Goal: Information Seeking & Learning: Learn about a topic

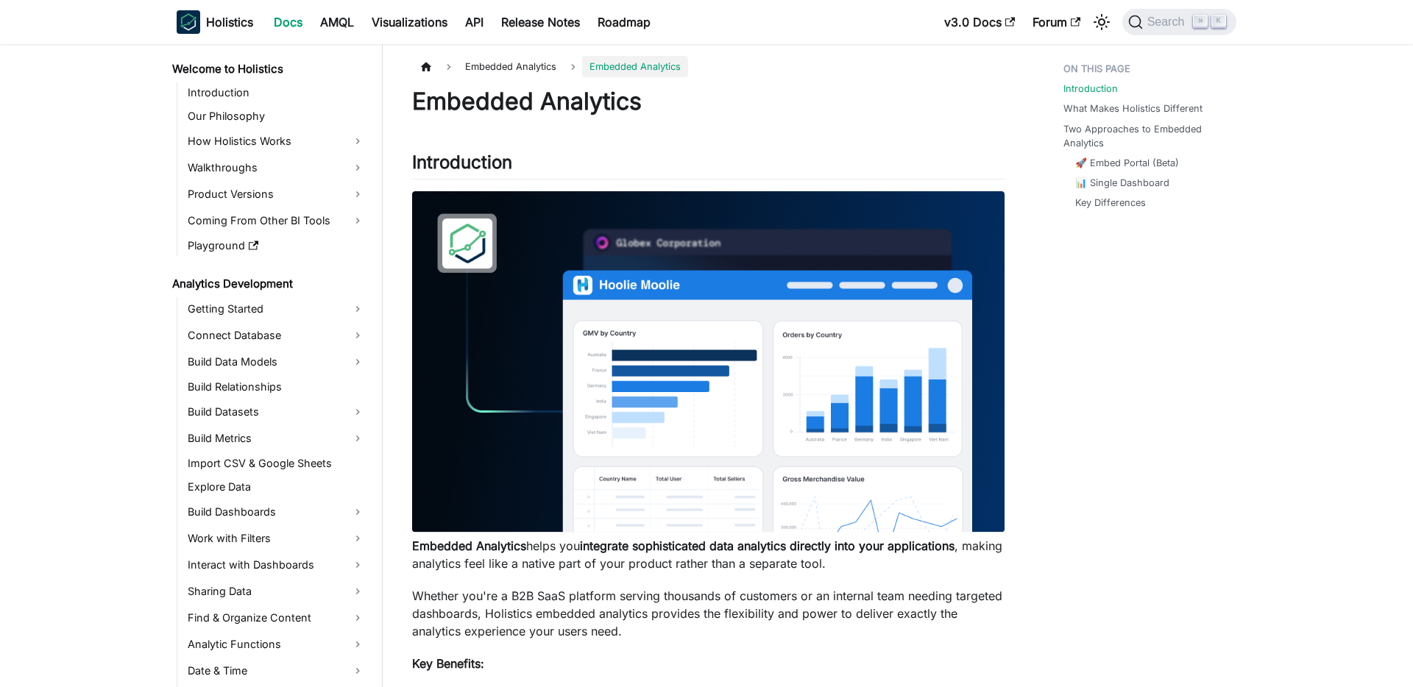
scroll to position [556, 0]
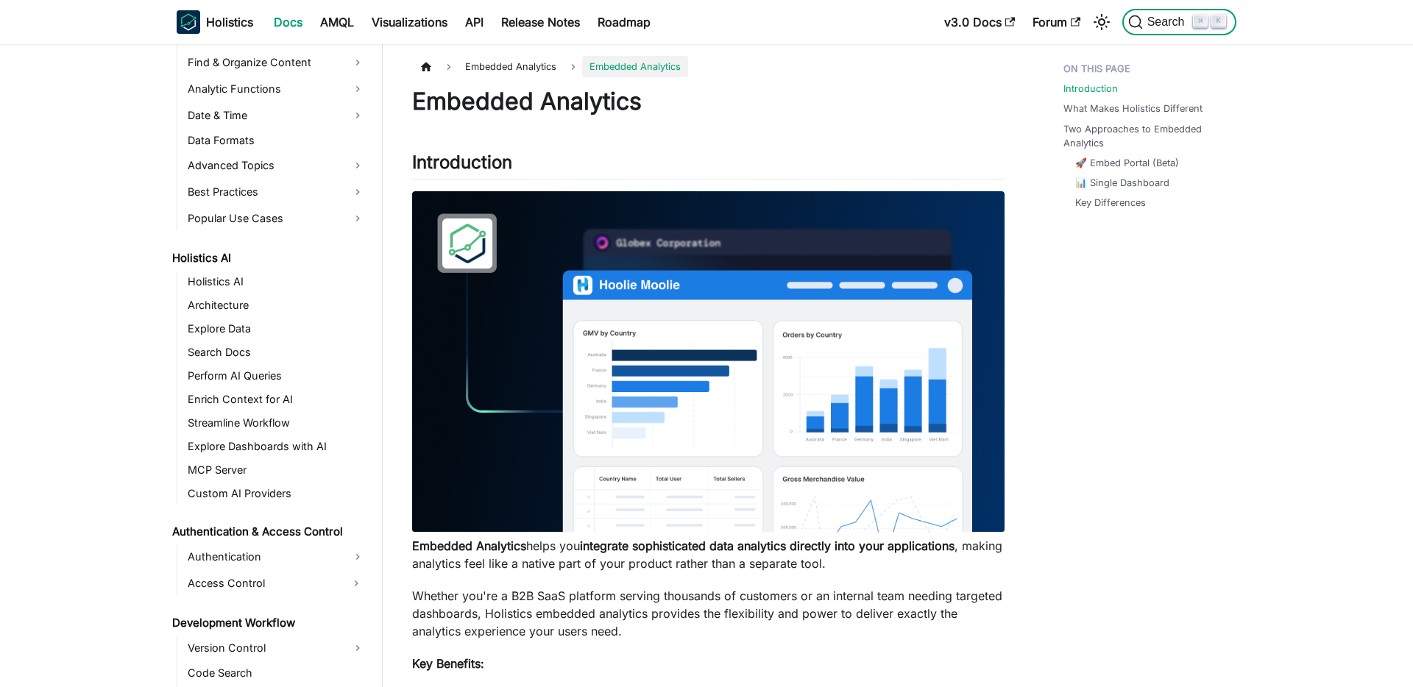
click at [1152, 24] on span "Search" at bounding box center [1168, 21] width 51 height 13
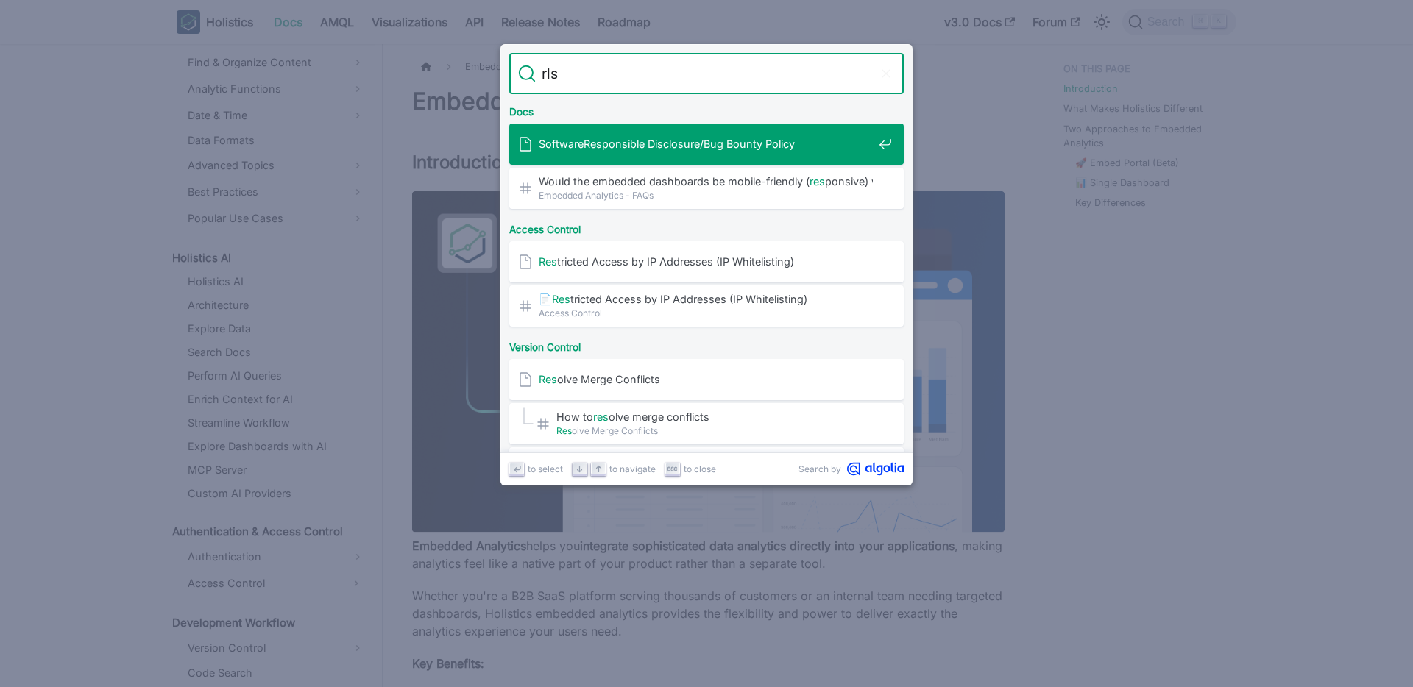
click at [562, 77] on input "rls" at bounding box center [706, 73] width 341 height 41
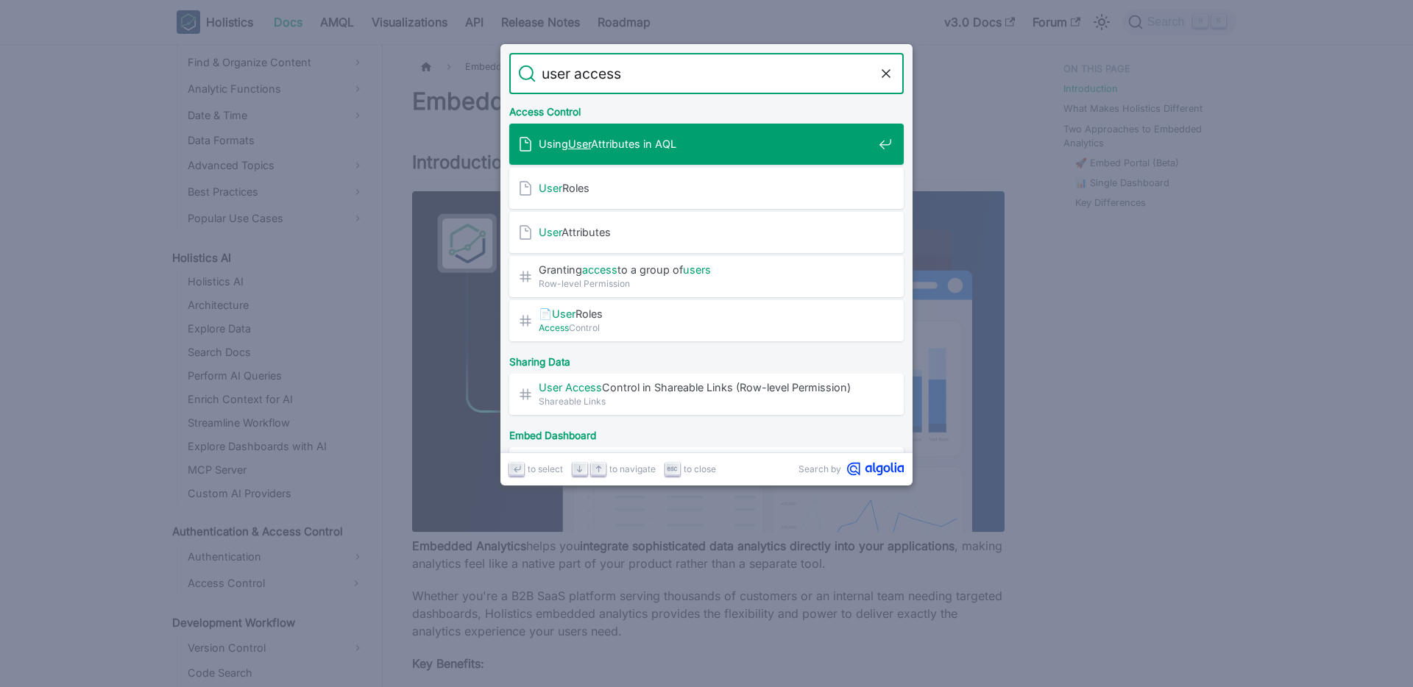
type input "user access"
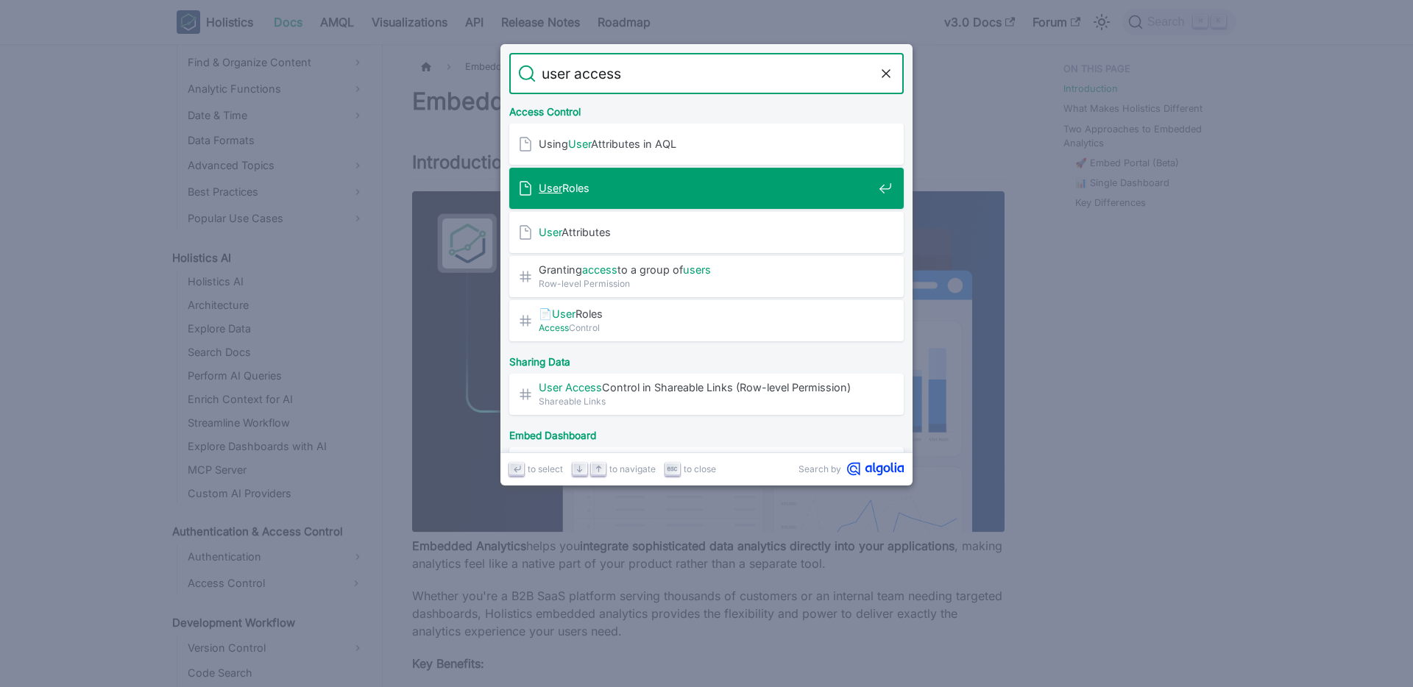
click at [602, 185] on span "User Roles" at bounding box center [706, 188] width 334 height 14
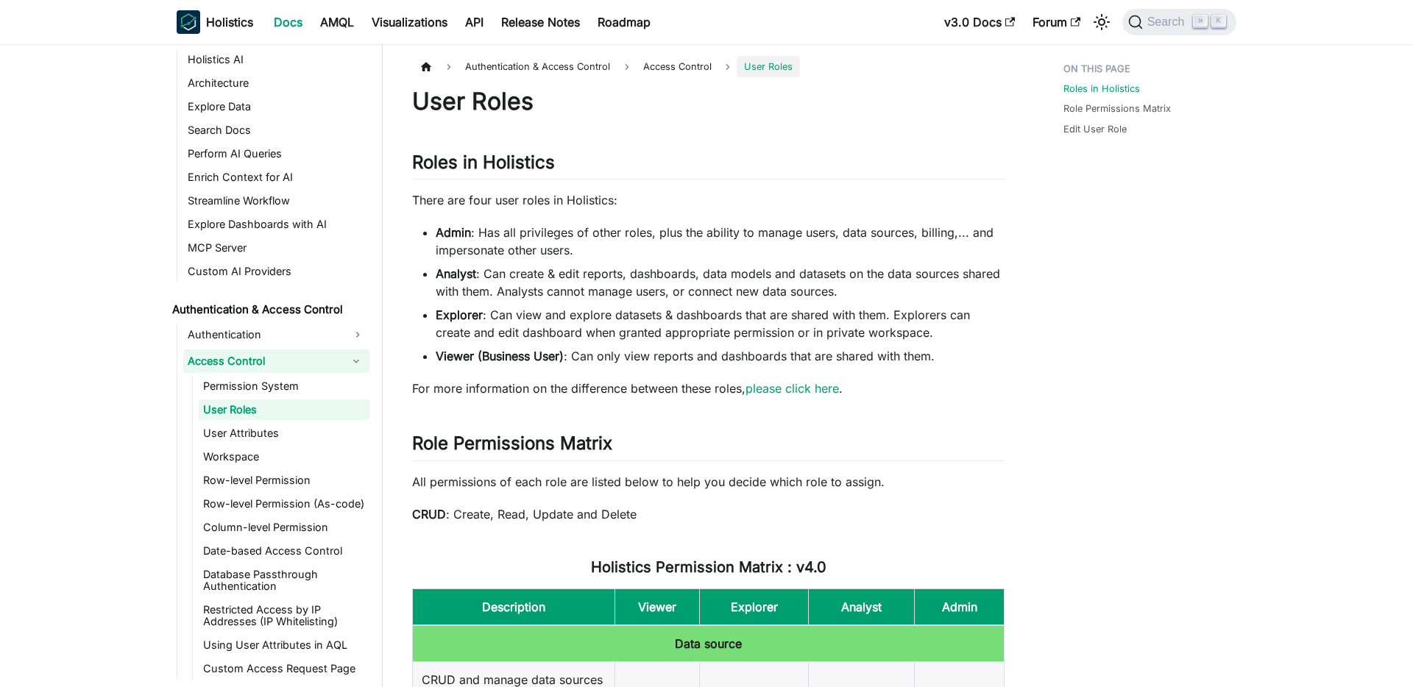
scroll to position [781, 0]
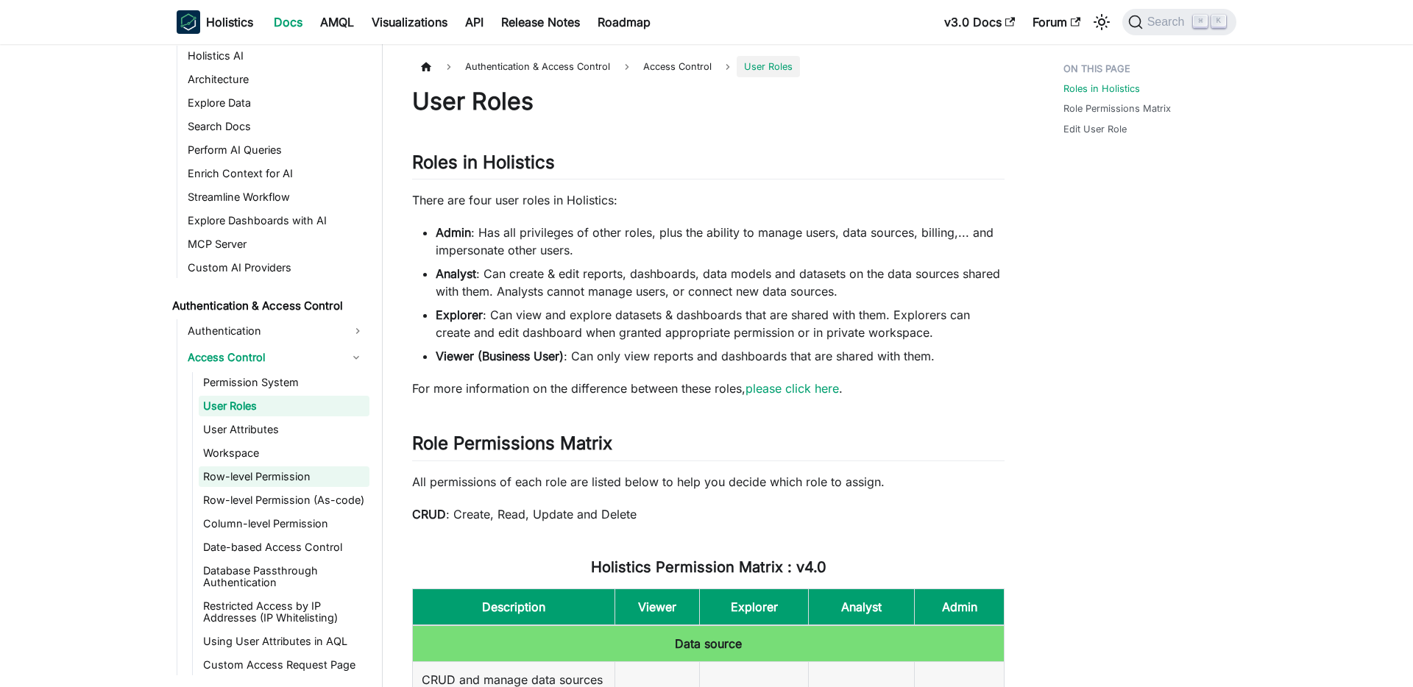
click at [279, 475] on link "Row-level Permission" at bounding box center [284, 477] width 171 height 21
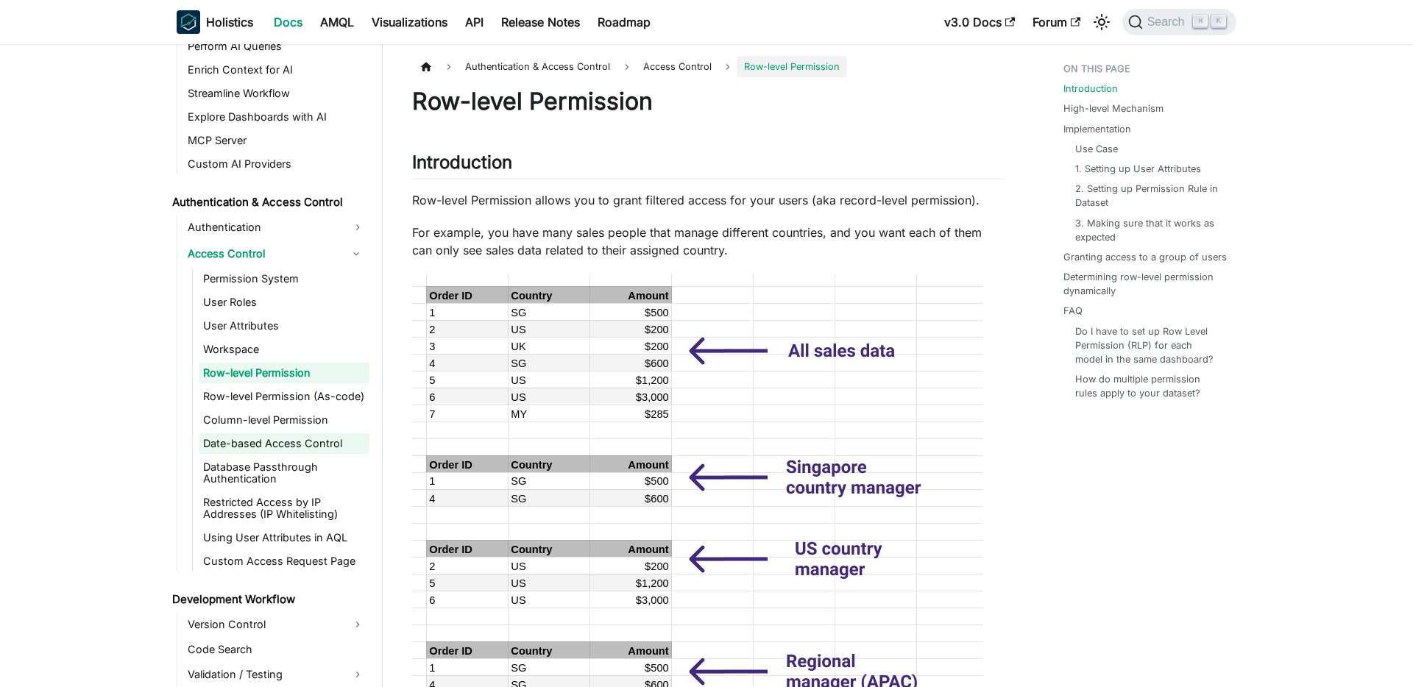
scroll to position [887, 0]
click at [1154, 25] on span "Search" at bounding box center [1168, 21] width 51 height 13
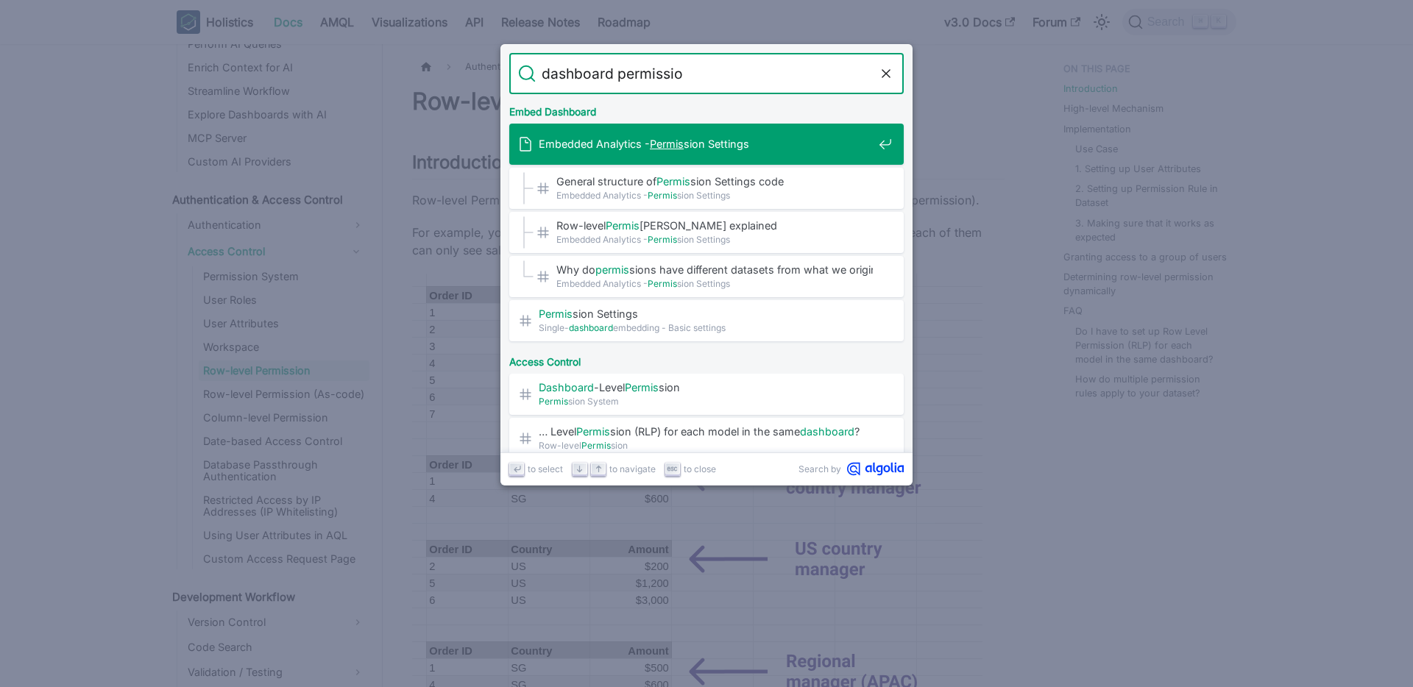
type input "dashboard permission"
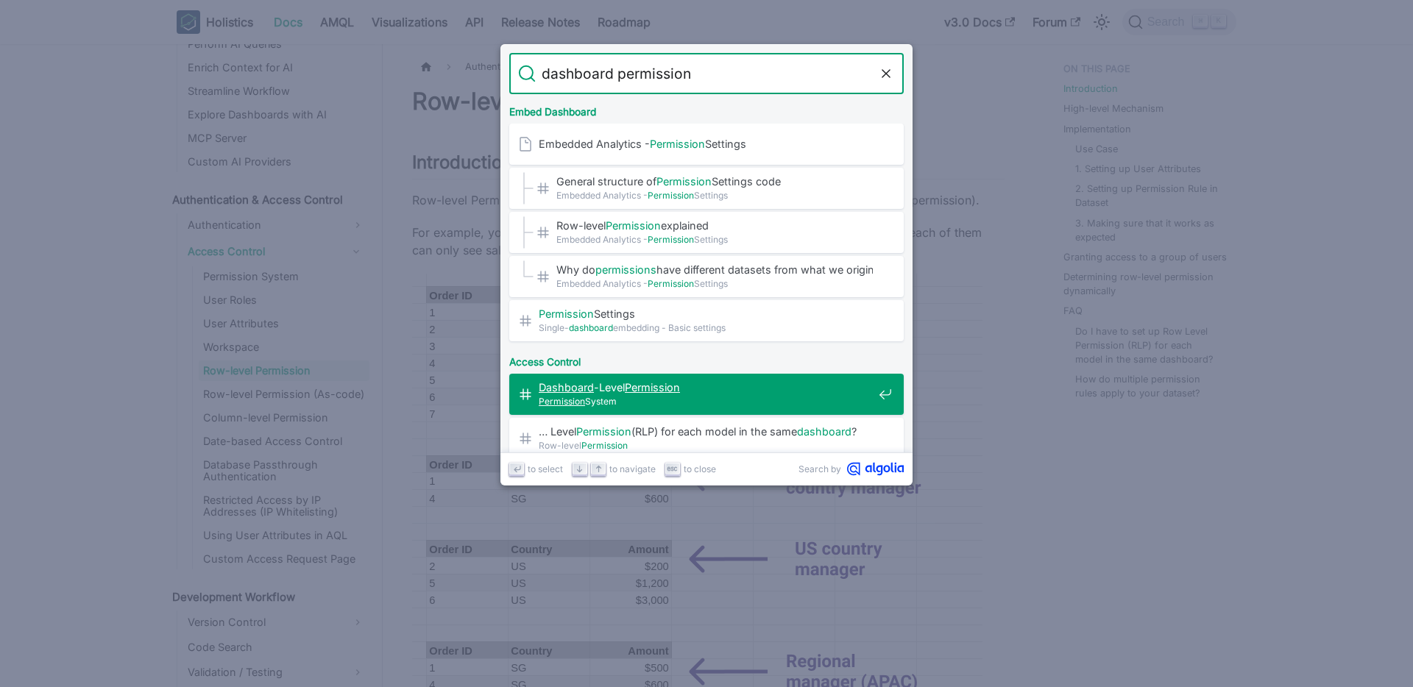
click at [729, 388] on span "Dashboard -Level Permission ​" at bounding box center [706, 387] width 334 height 14
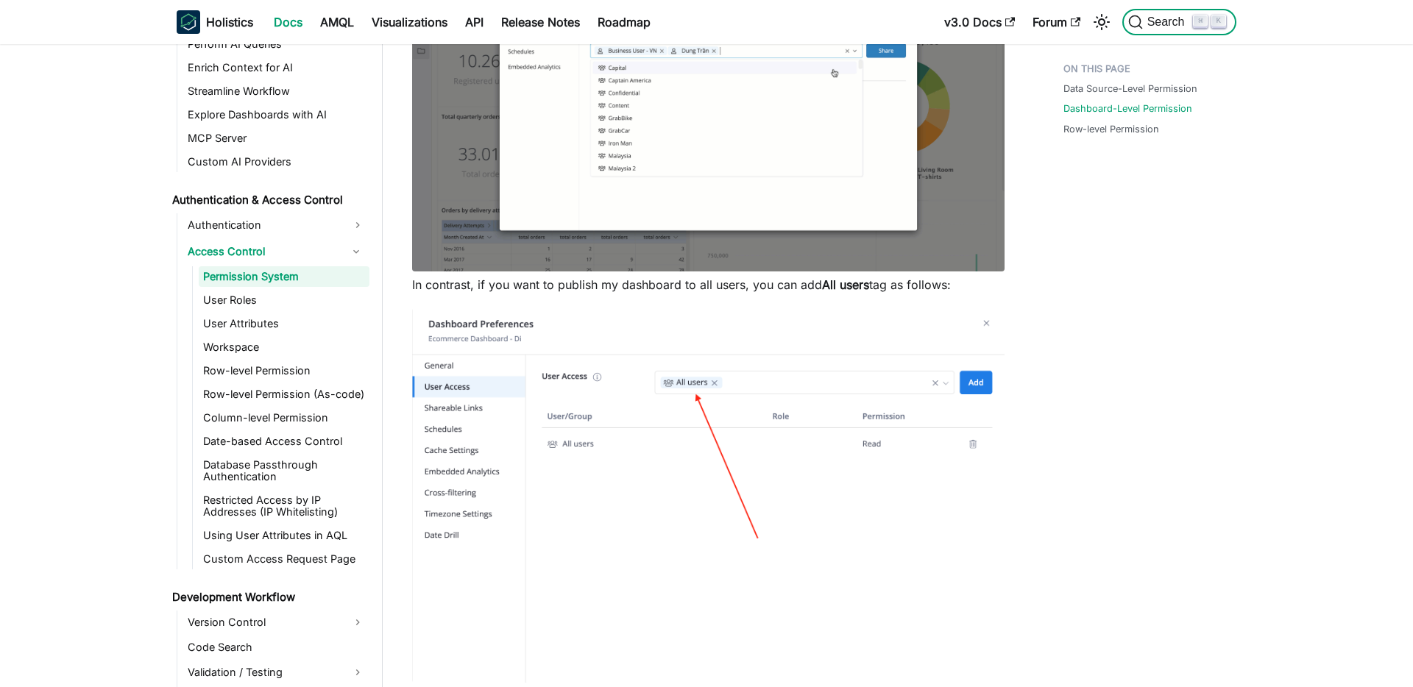
scroll to position [854, 0]
